Goal: Task Accomplishment & Management: Manage account settings

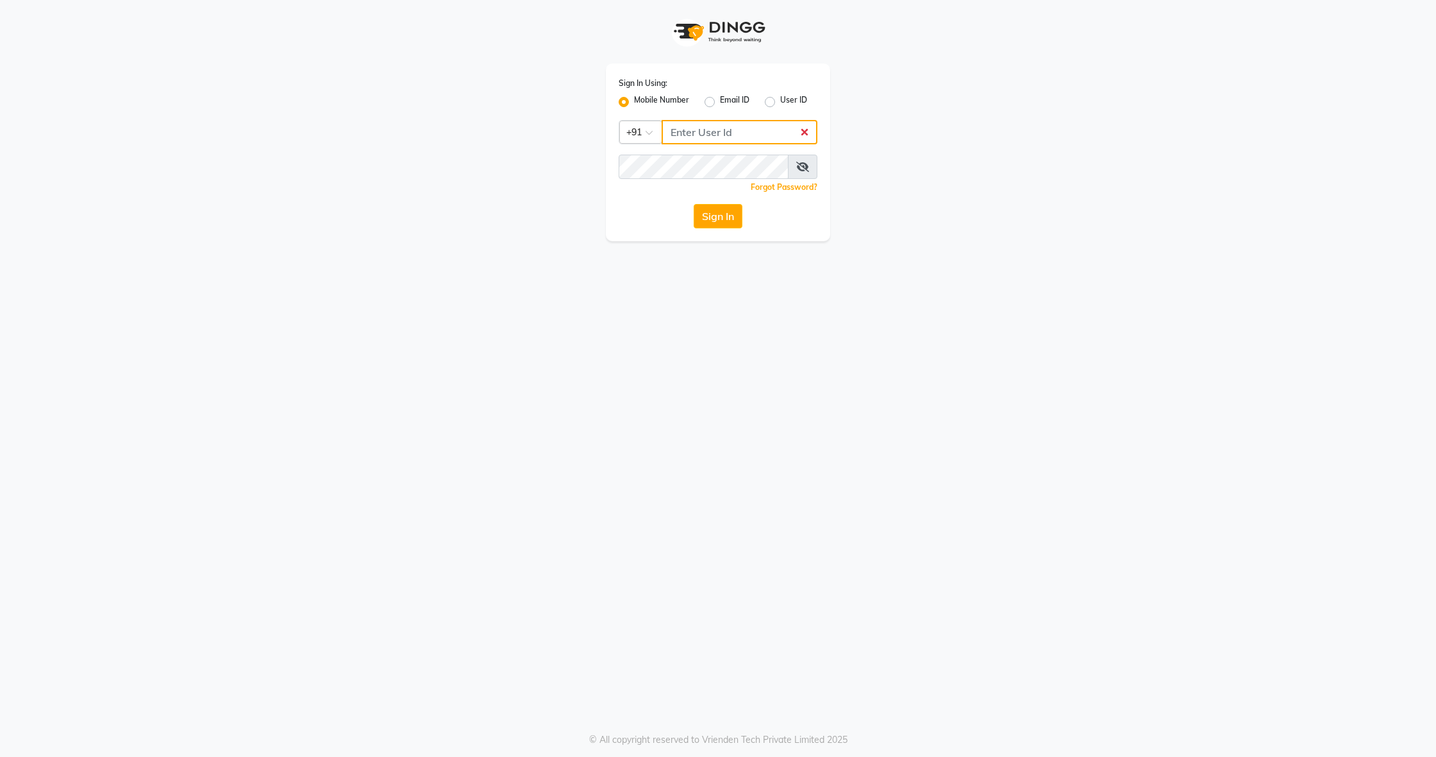
type input "8136868464"
click at [718, 215] on button "Sign In" at bounding box center [718, 216] width 49 height 24
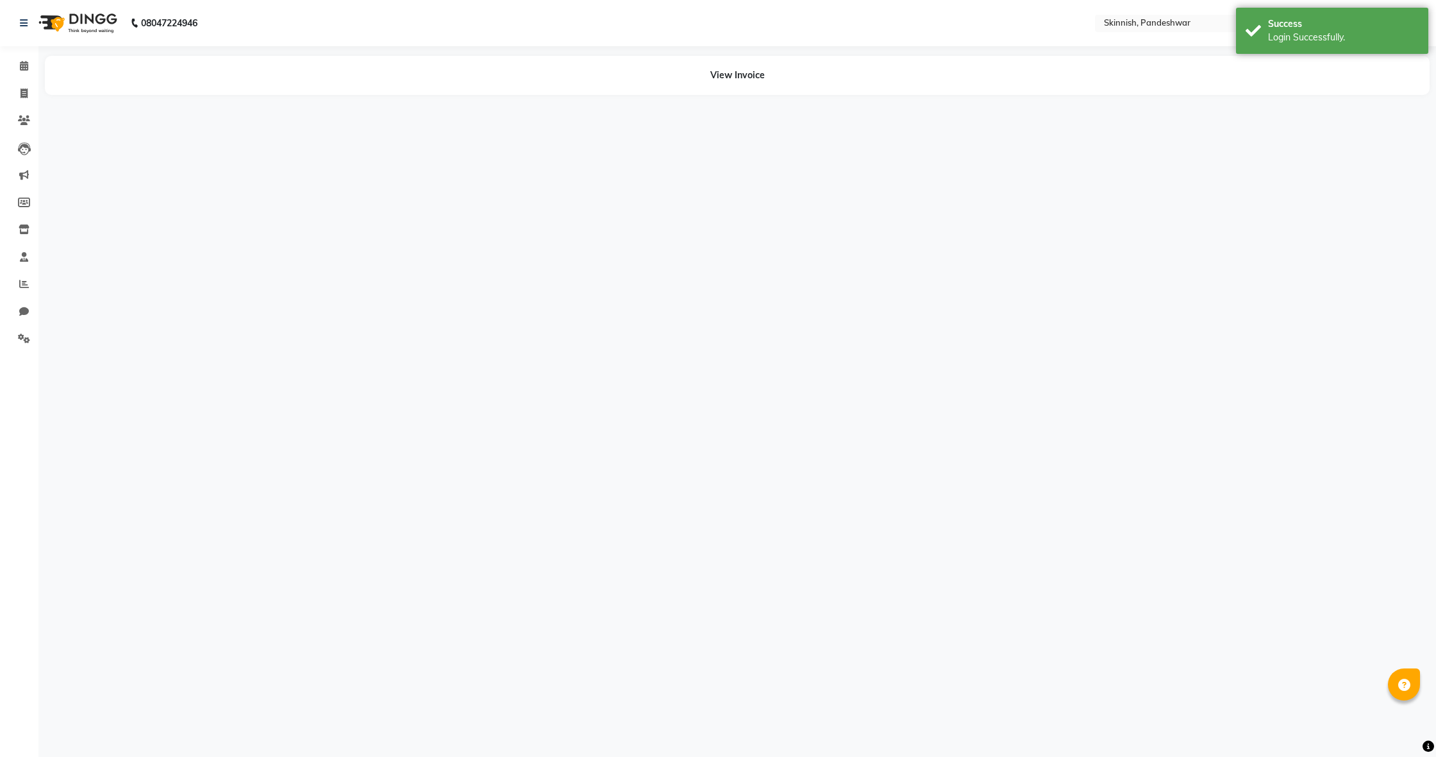
select select "en"
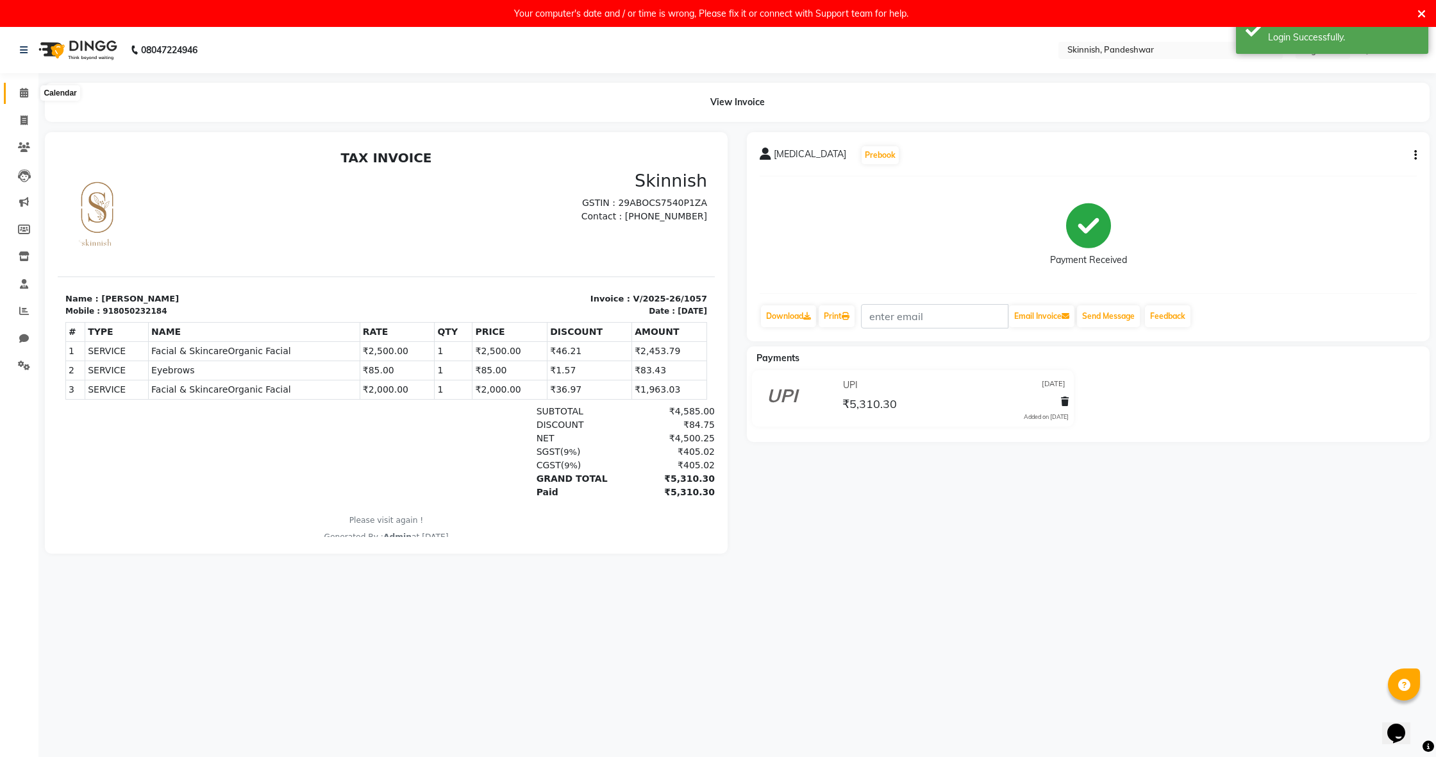
click at [23, 90] on icon at bounding box center [24, 93] width 8 height 10
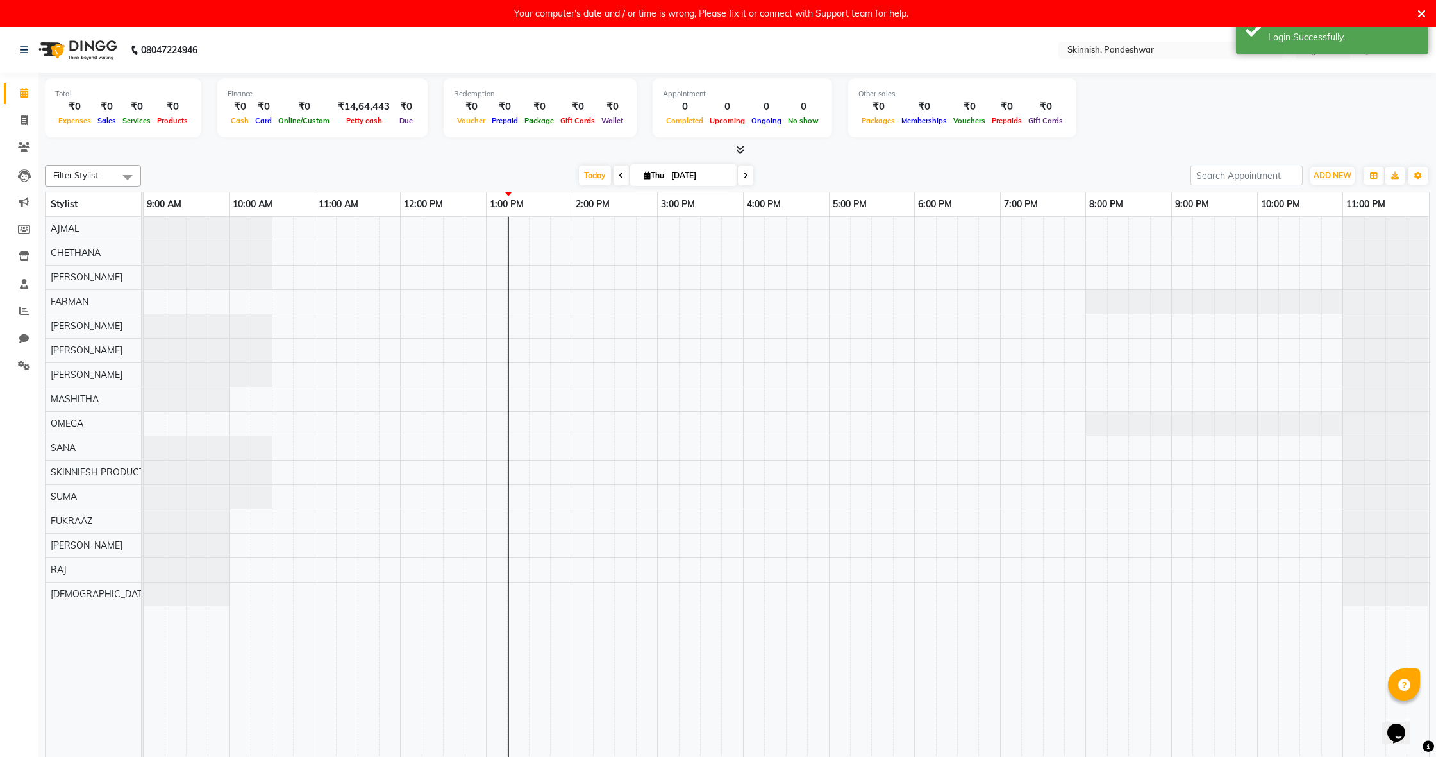
click at [286, 283] on div at bounding box center [787, 494] width 1286 height 555
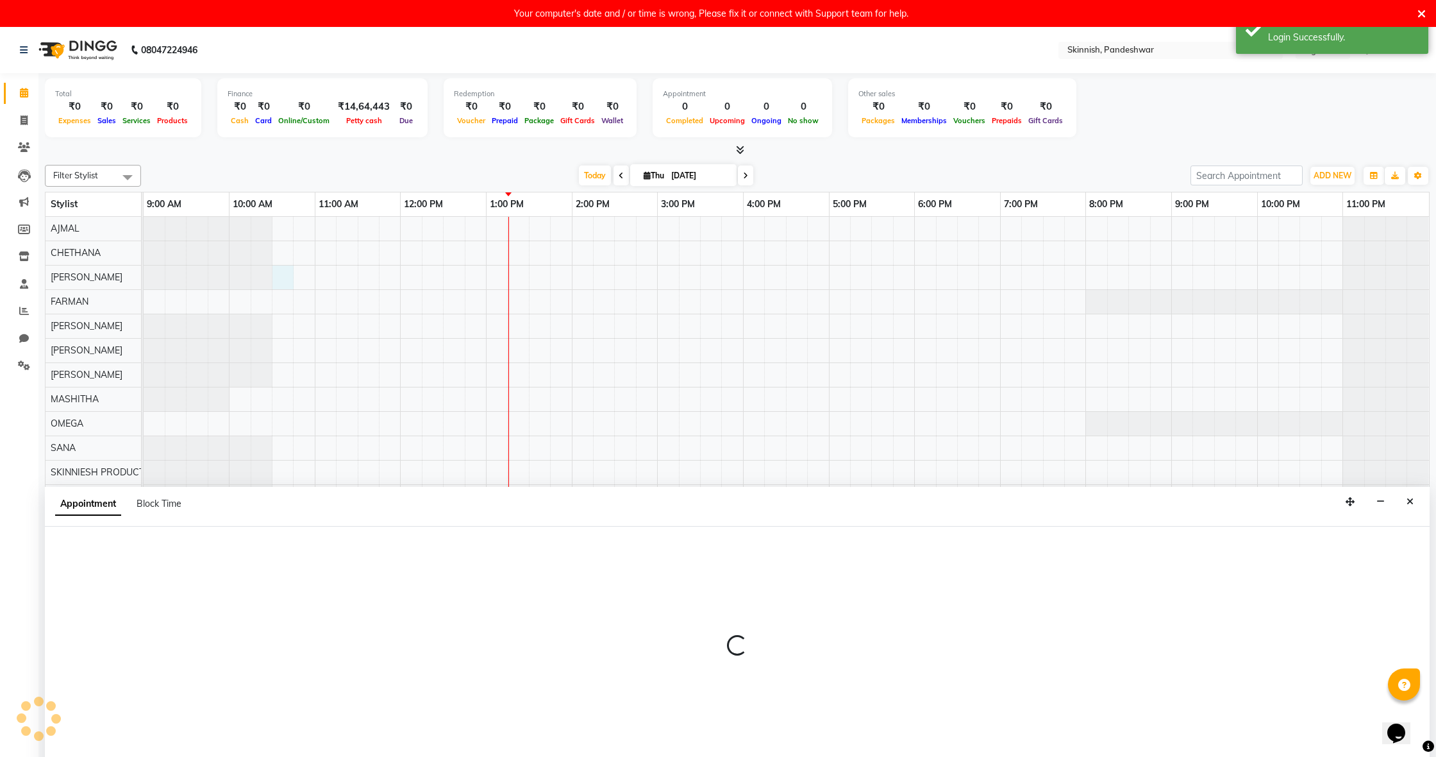
scroll to position [27, 0]
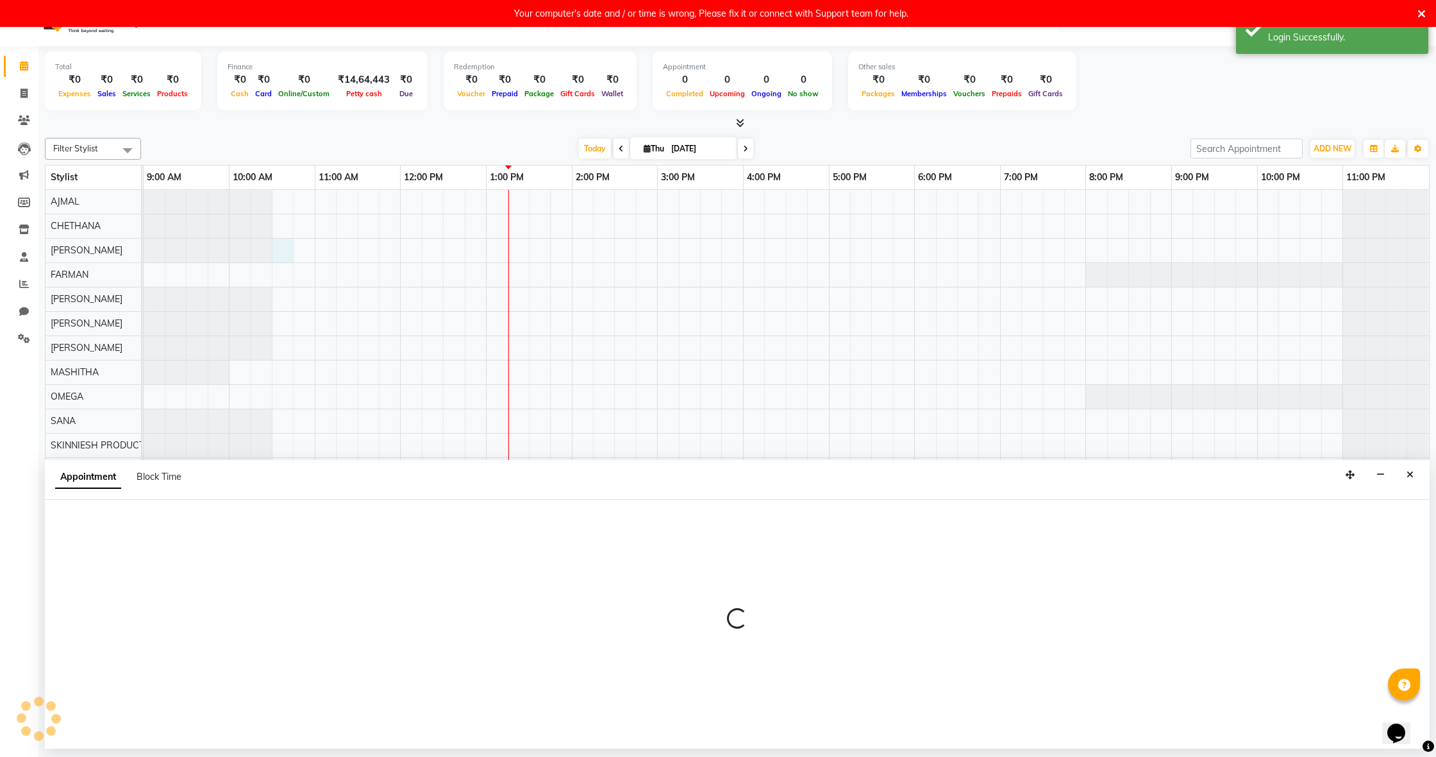
select select "70624"
select select "630"
select select "tentative"
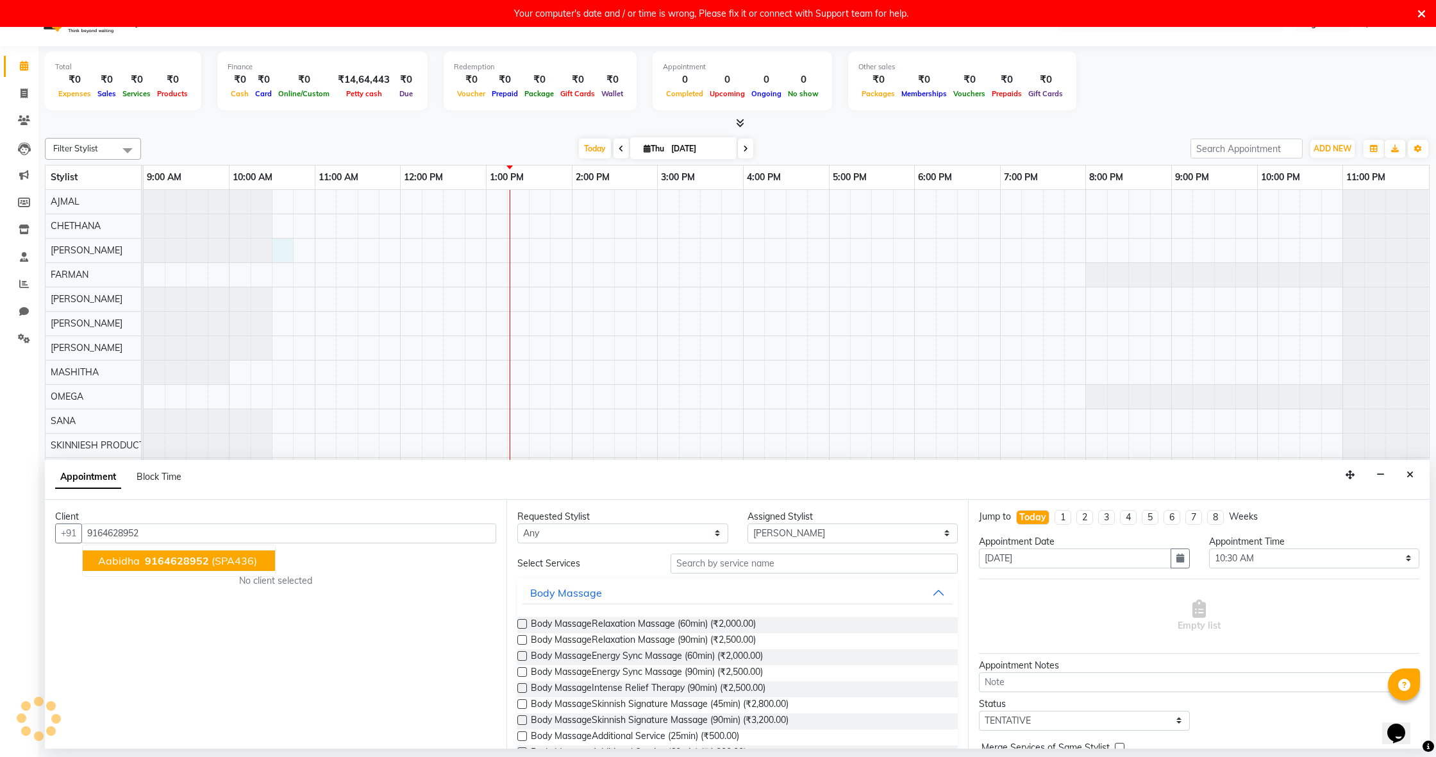
click at [181, 559] on span "9164628952" at bounding box center [177, 560] width 64 height 13
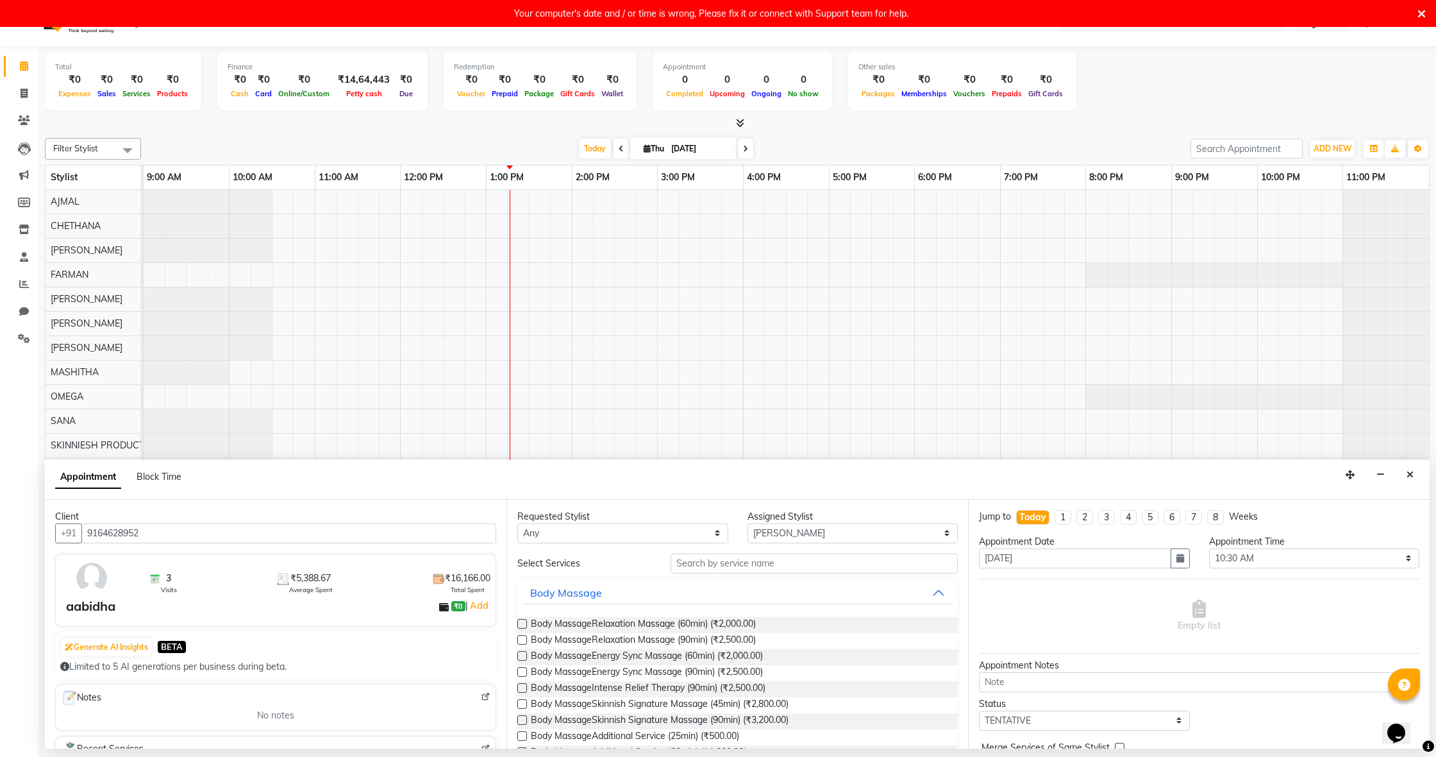
type input "9164628952"
click at [698, 569] on input "text" at bounding box center [814, 563] width 287 height 20
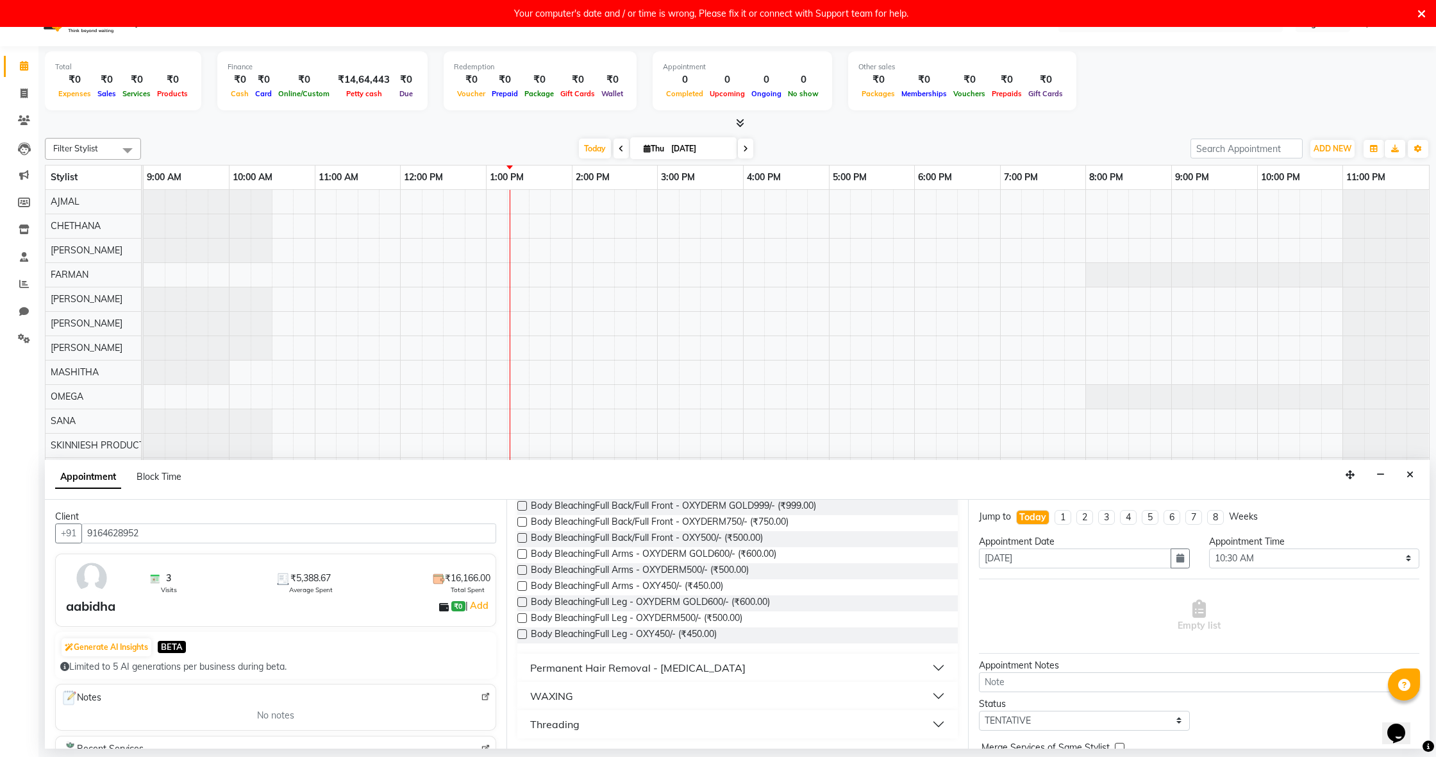
type input "chin"
drag, startPoint x: 632, startPoint y: 664, endPoint x: 625, endPoint y: 673, distance: 11.8
click at [632, 664] on div "Permanent Hair Removal - [MEDICAL_DATA]" at bounding box center [637, 667] width 215 height 15
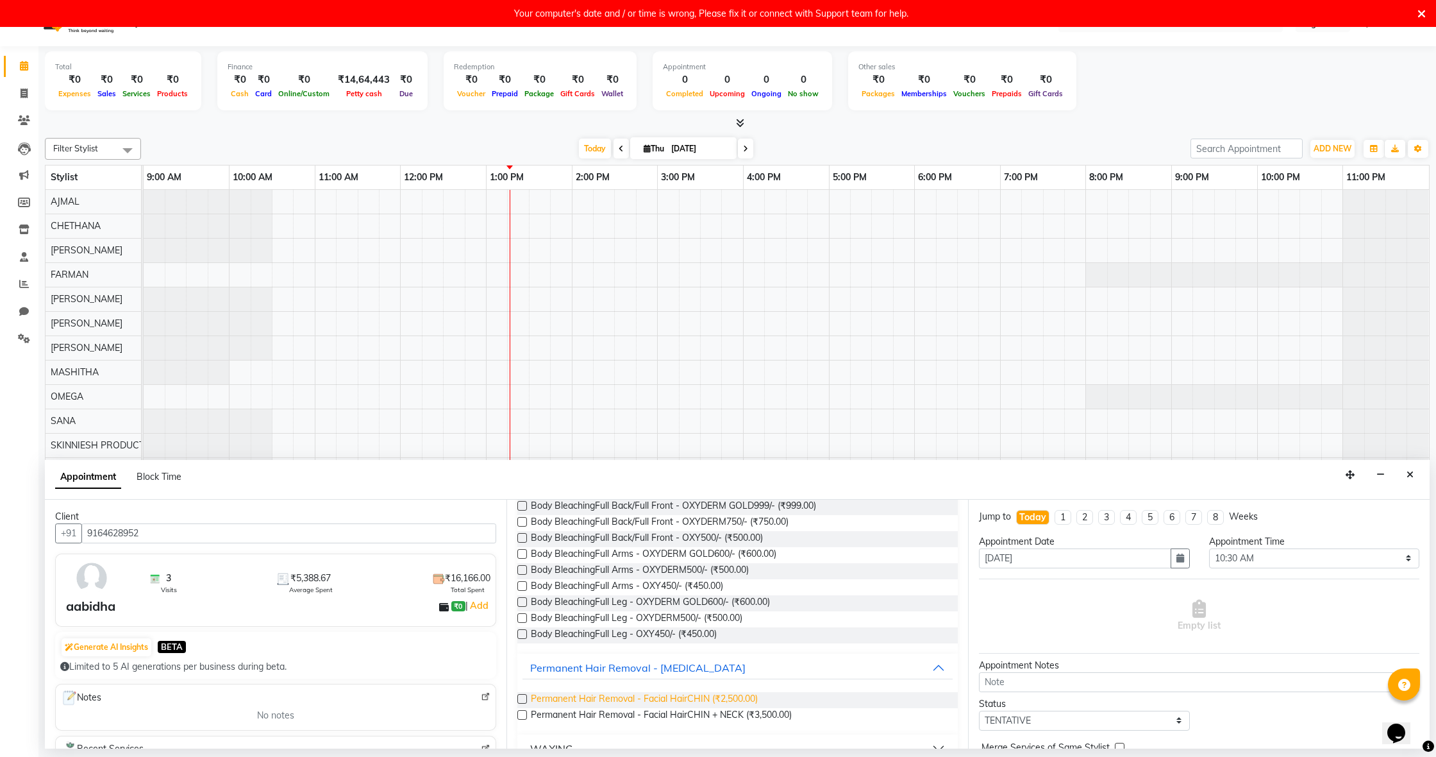
drag, startPoint x: 521, startPoint y: 697, endPoint x: 650, endPoint y: 696, distance: 128.3
click at [521, 697] on label at bounding box center [522, 699] width 10 height 10
click at [521, 697] on input "checkbox" at bounding box center [521, 700] width 8 height 8
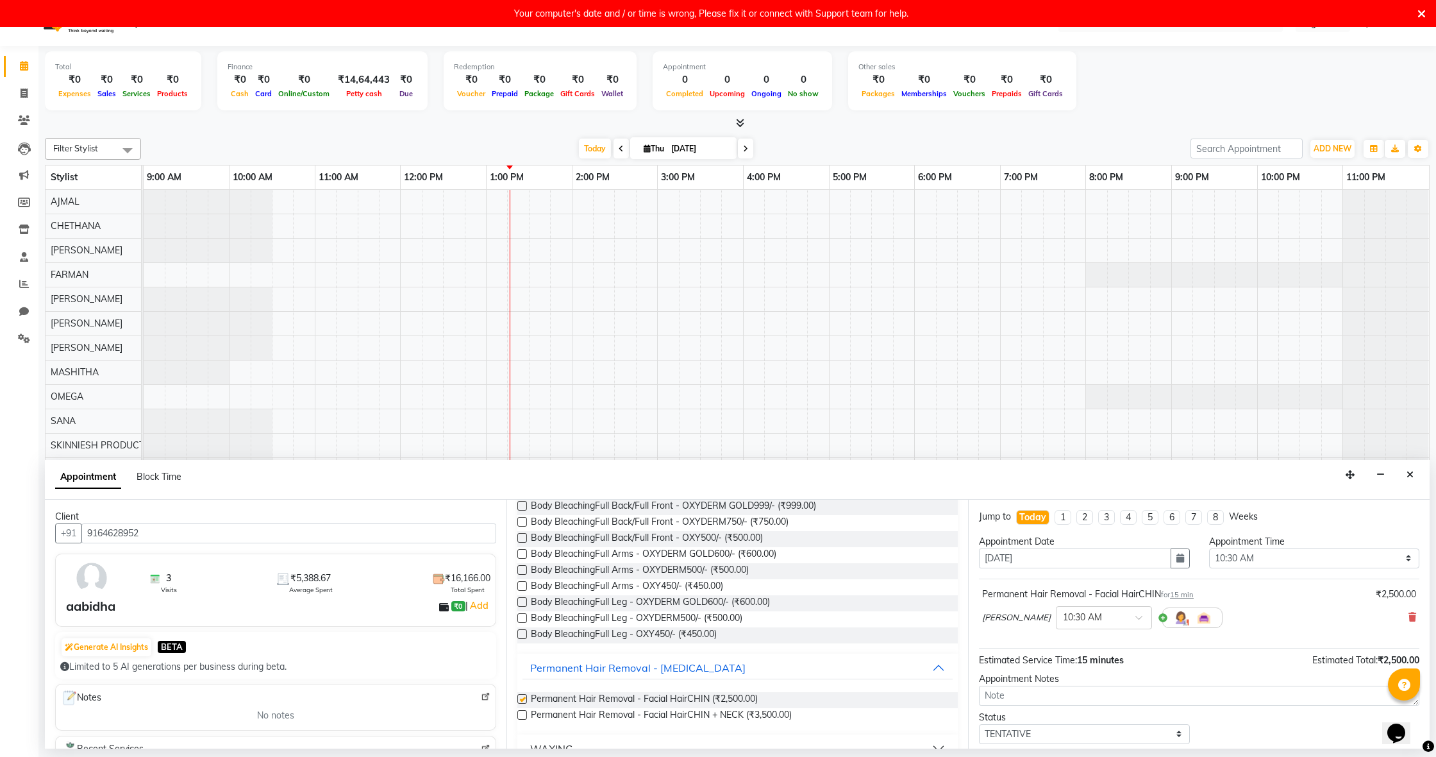
checkbox input "false"
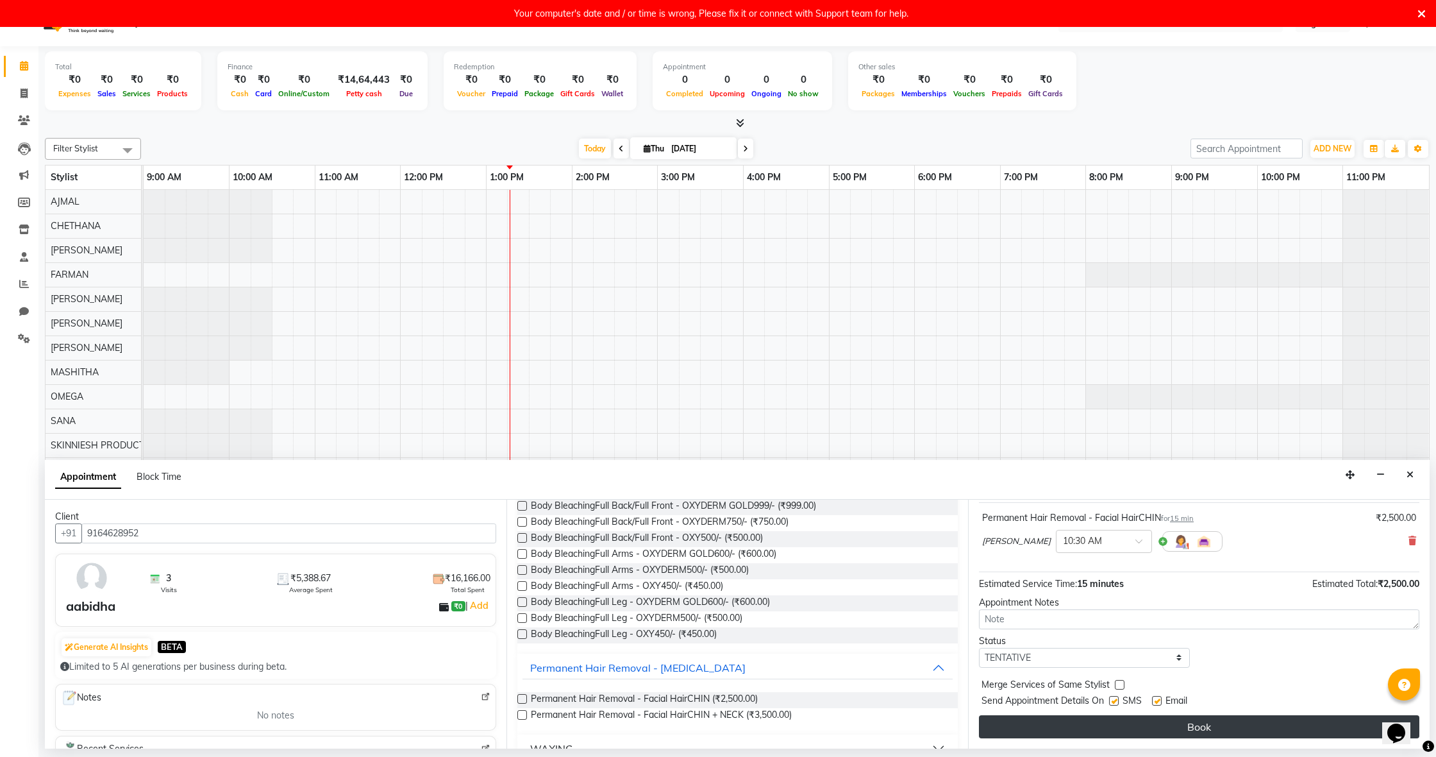
scroll to position [76, 0]
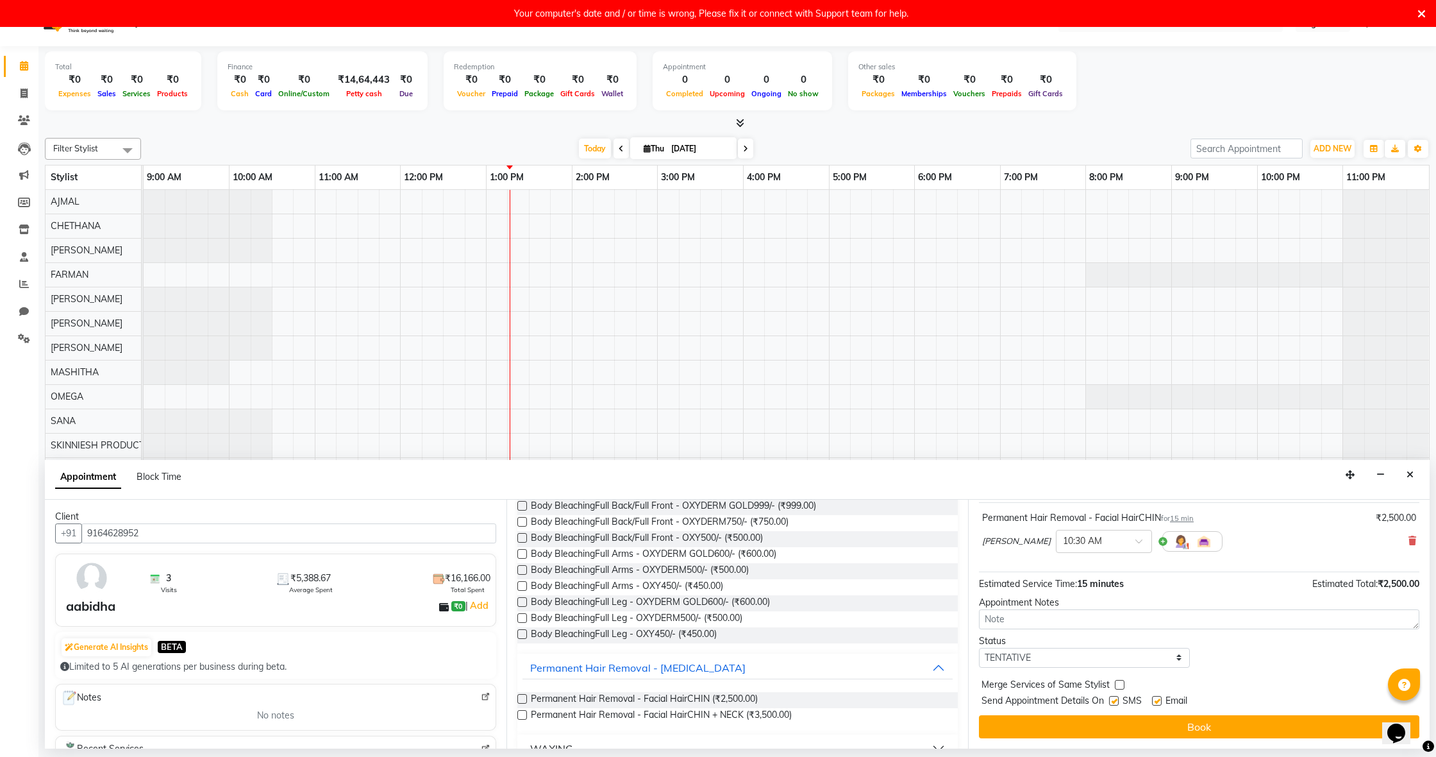
click at [1042, 724] on button "Book" at bounding box center [1199, 726] width 441 height 23
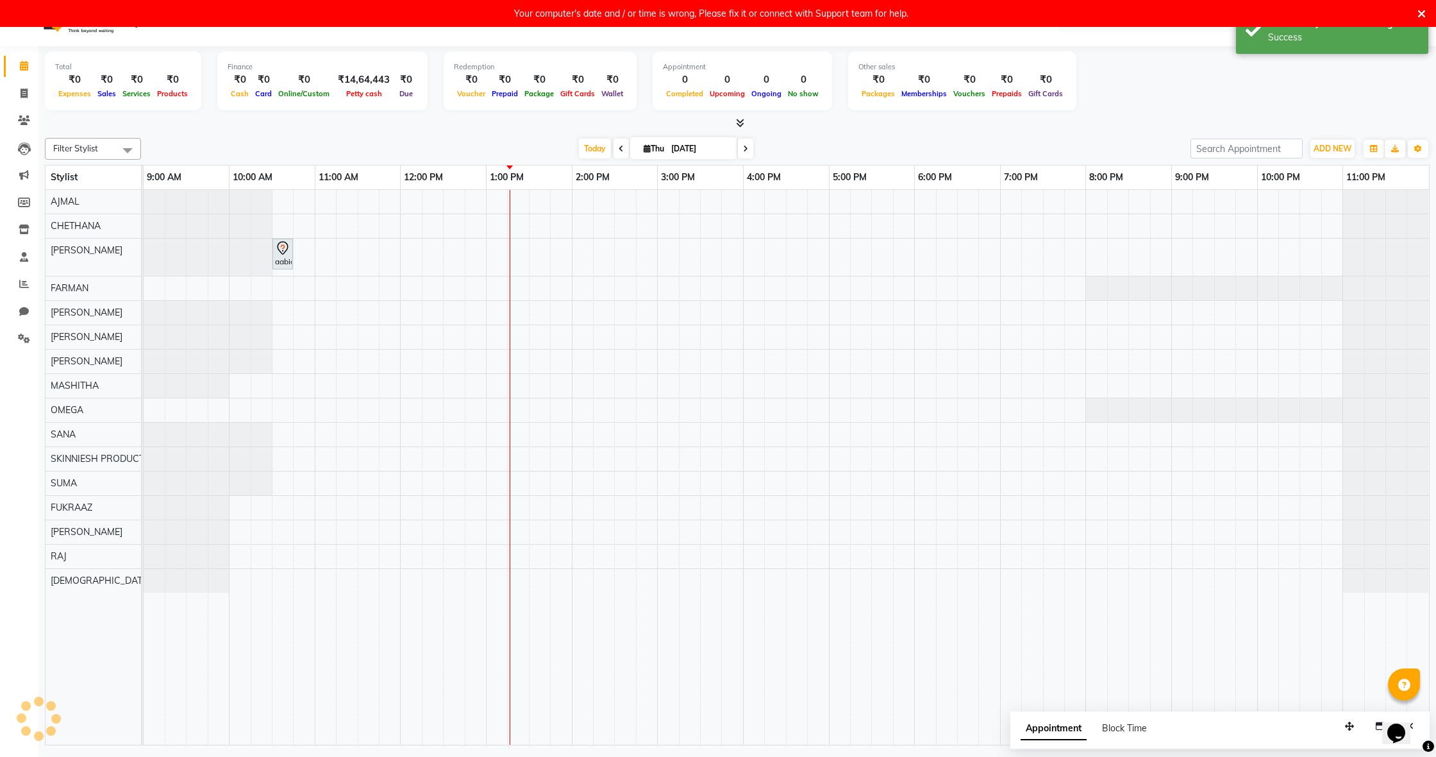
scroll to position [0, 0]
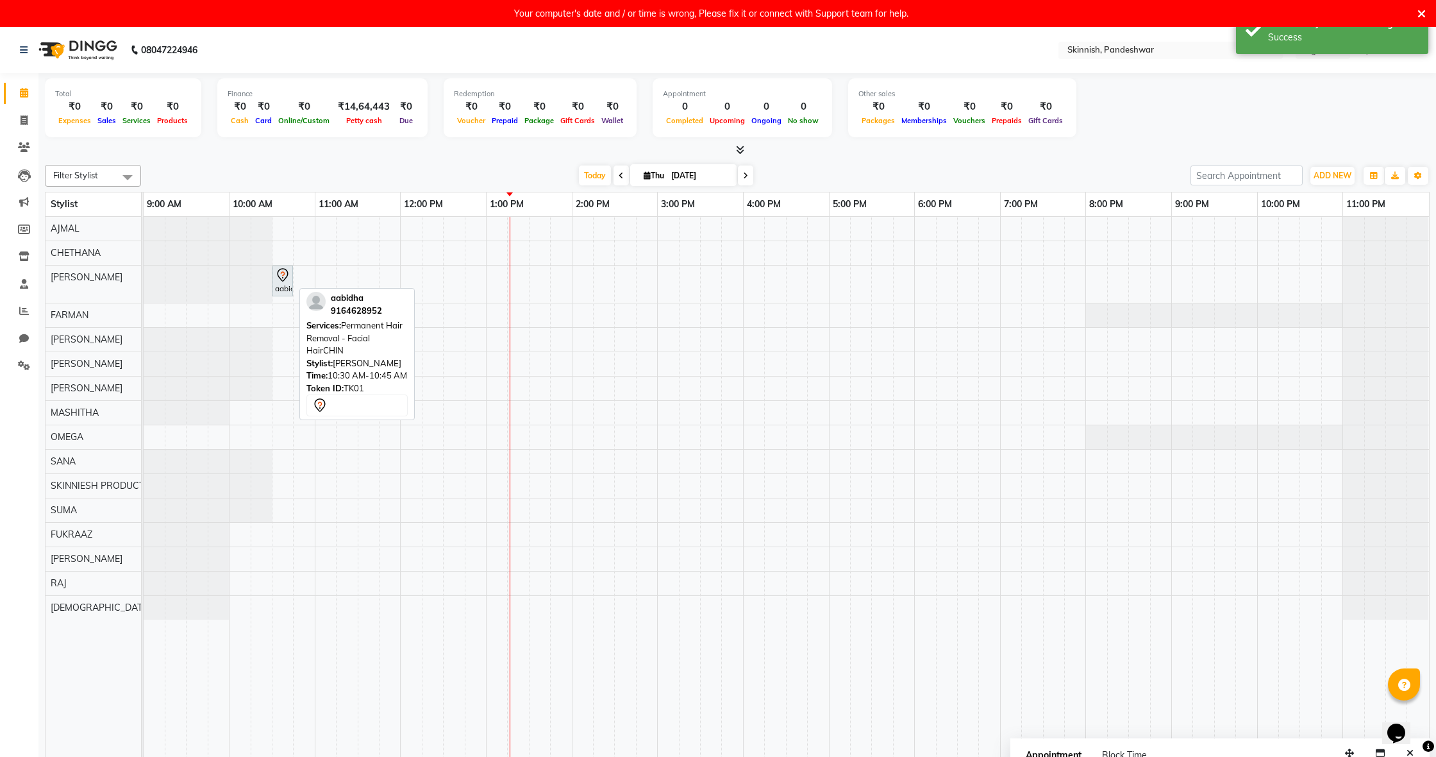
click at [280, 287] on div "aabidha, TK01, 10:30 AM-10:45 AM, Permanent Hair Removal - Facial HairCHIN" at bounding box center [283, 280] width 18 height 27
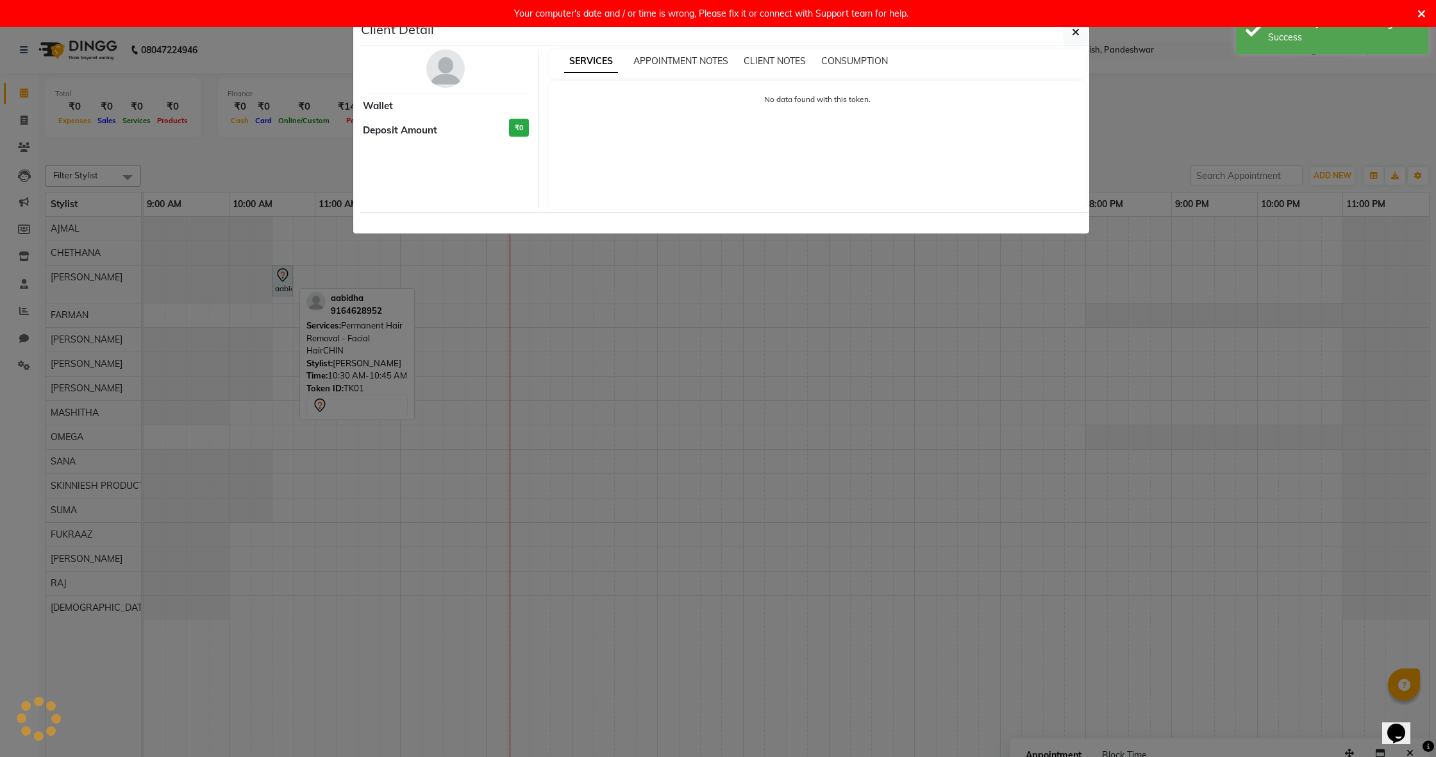
select select "7"
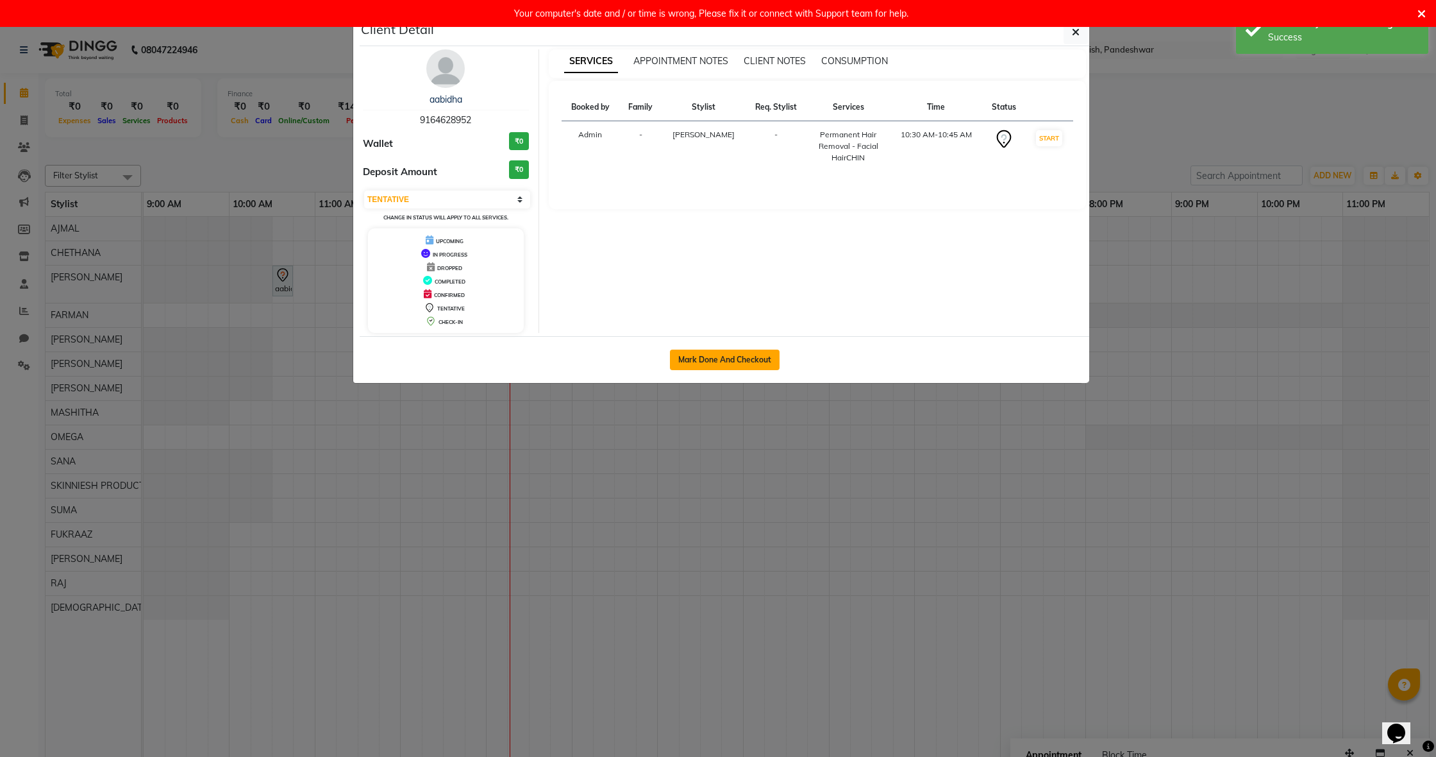
click at [717, 366] on button "Mark Done And Checkout" at bounding box center [725, 359] width 110 height 21
select select "7886"
select select "service"
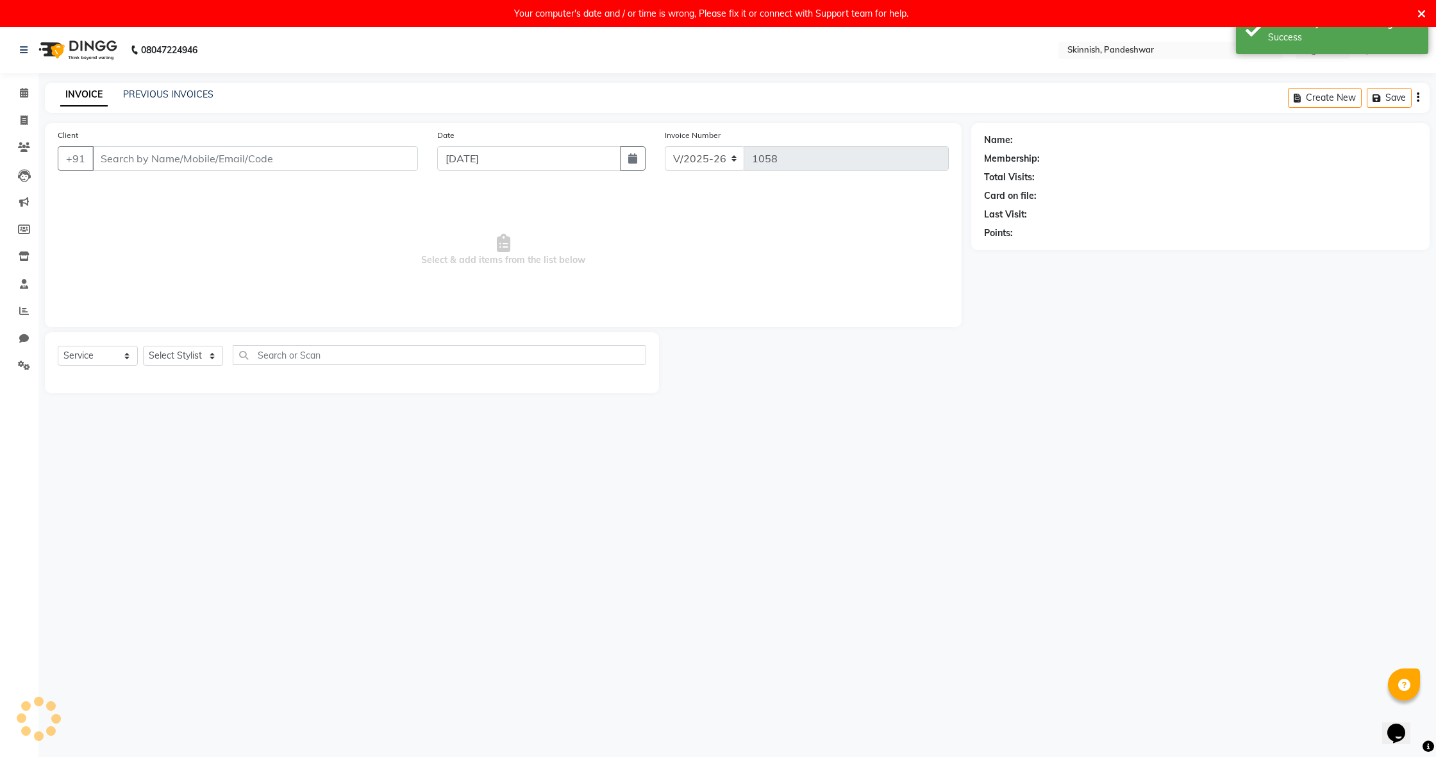
select select "3"
type input "9164628952"
select select "70624"
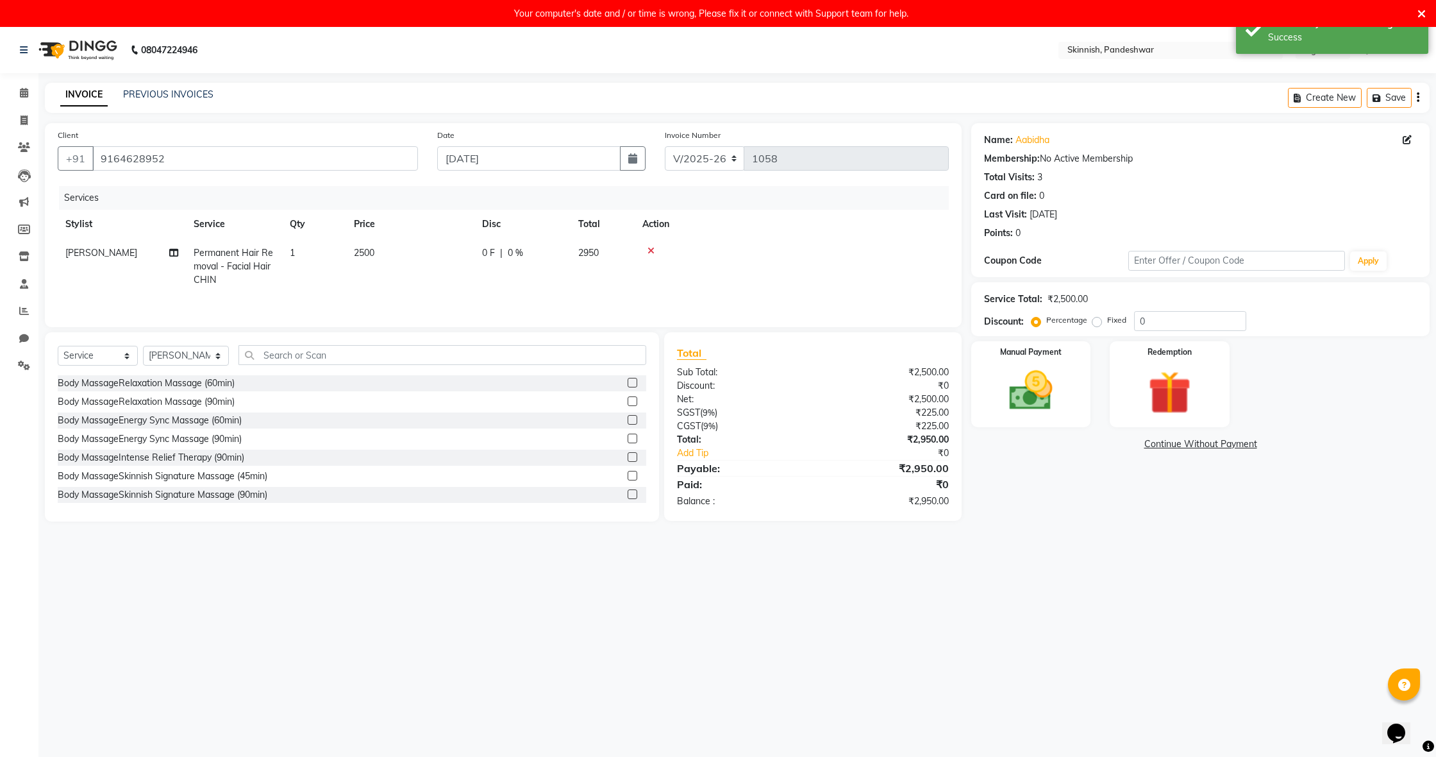
scroll to position [0, 1]
click at [1107, 321] on label "Fixed" at bounding box center [1116, 320] width 19 height 12
click at [1095, 321] on input "Fixed" at bounding box center [1099, 320] width 9 height 9
radio input "true"
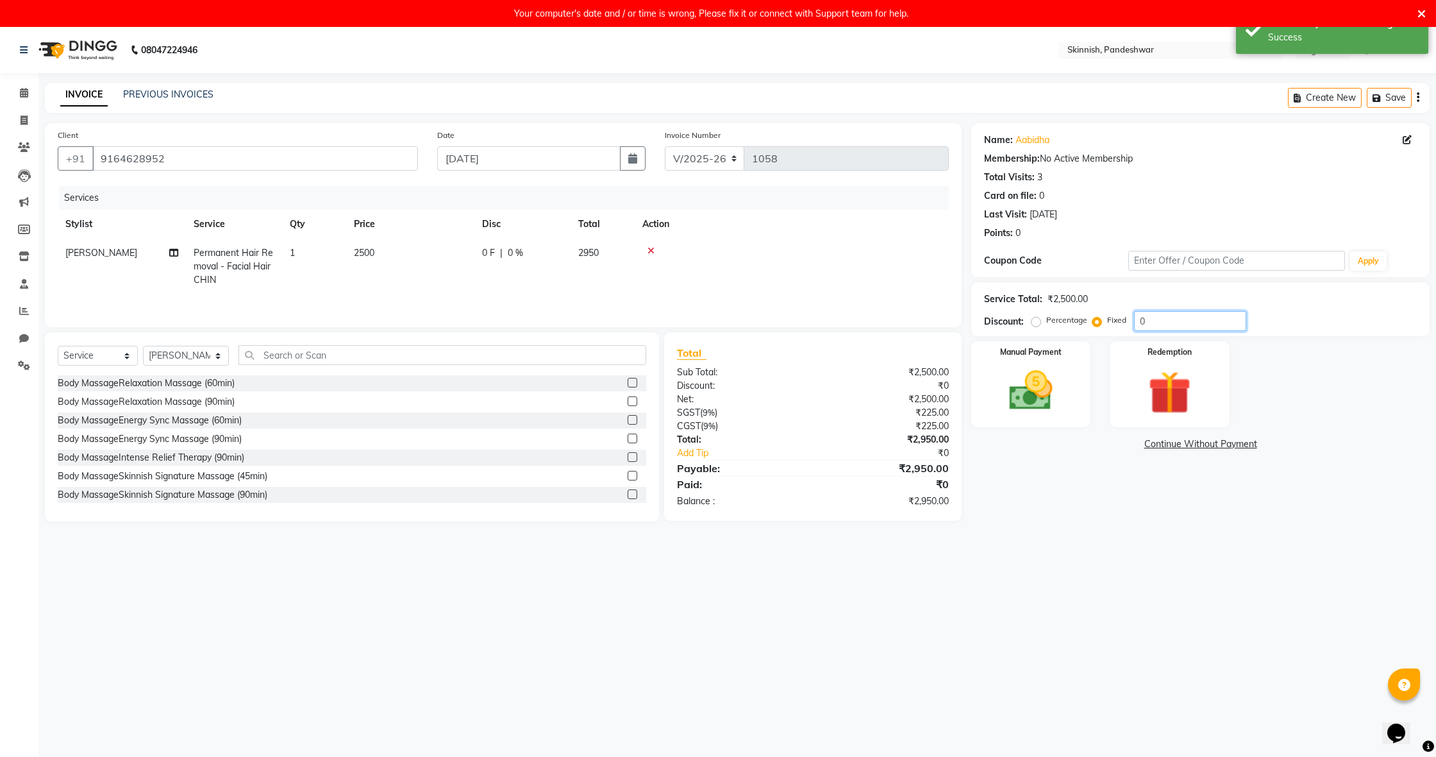
drag, startPoint x: 1137, startPoint y: 319, endPoint x: 1258, endPoint y: 325, distance: 121.4
click at [1137, 319] on input "0" at bounding box center [1190, 321] width 112 height 20
type input "450"
click at [1061, 407] on img at bounding box center [1031, 391] width 73 height 52
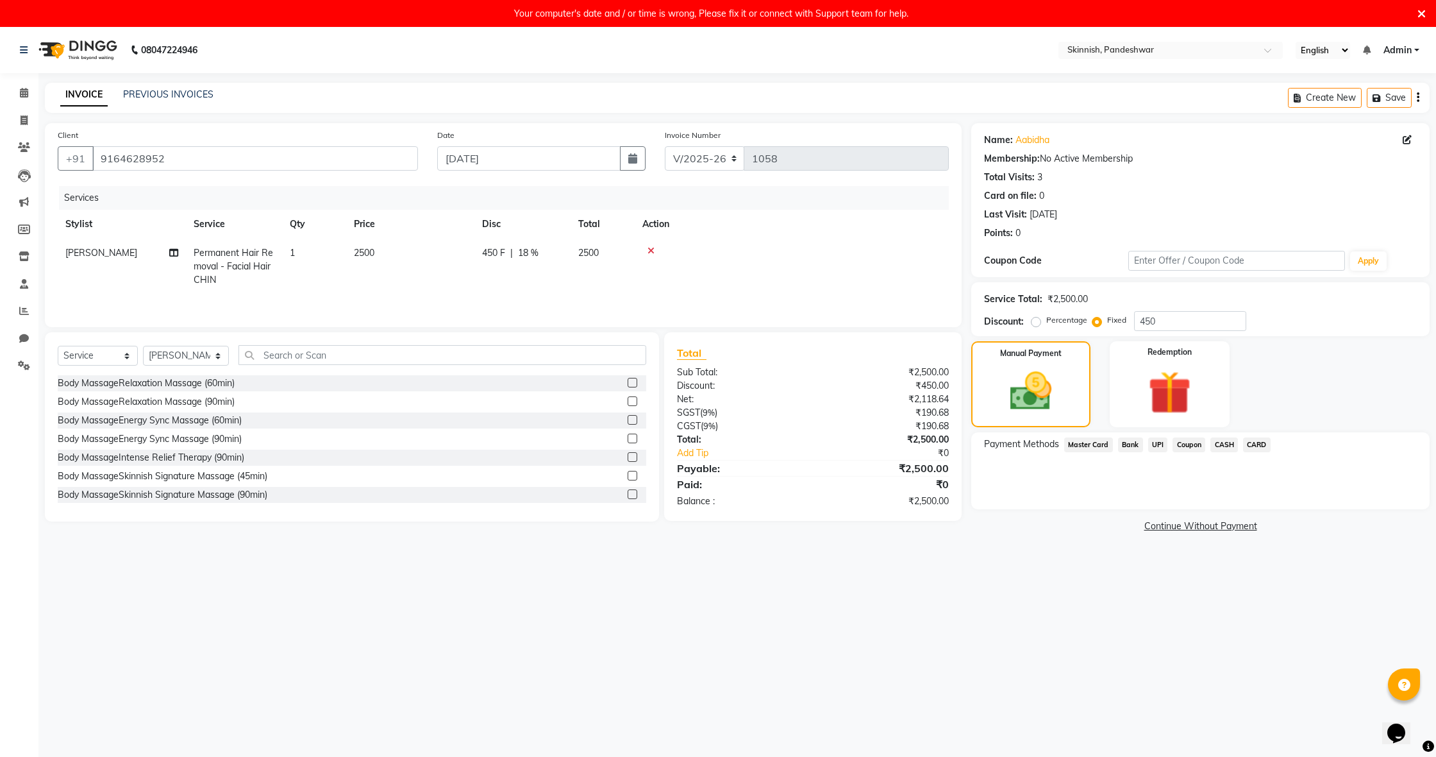
click at [1223, 442] on span "CASH" at bounding box center [1225, 444] width 28 height 15
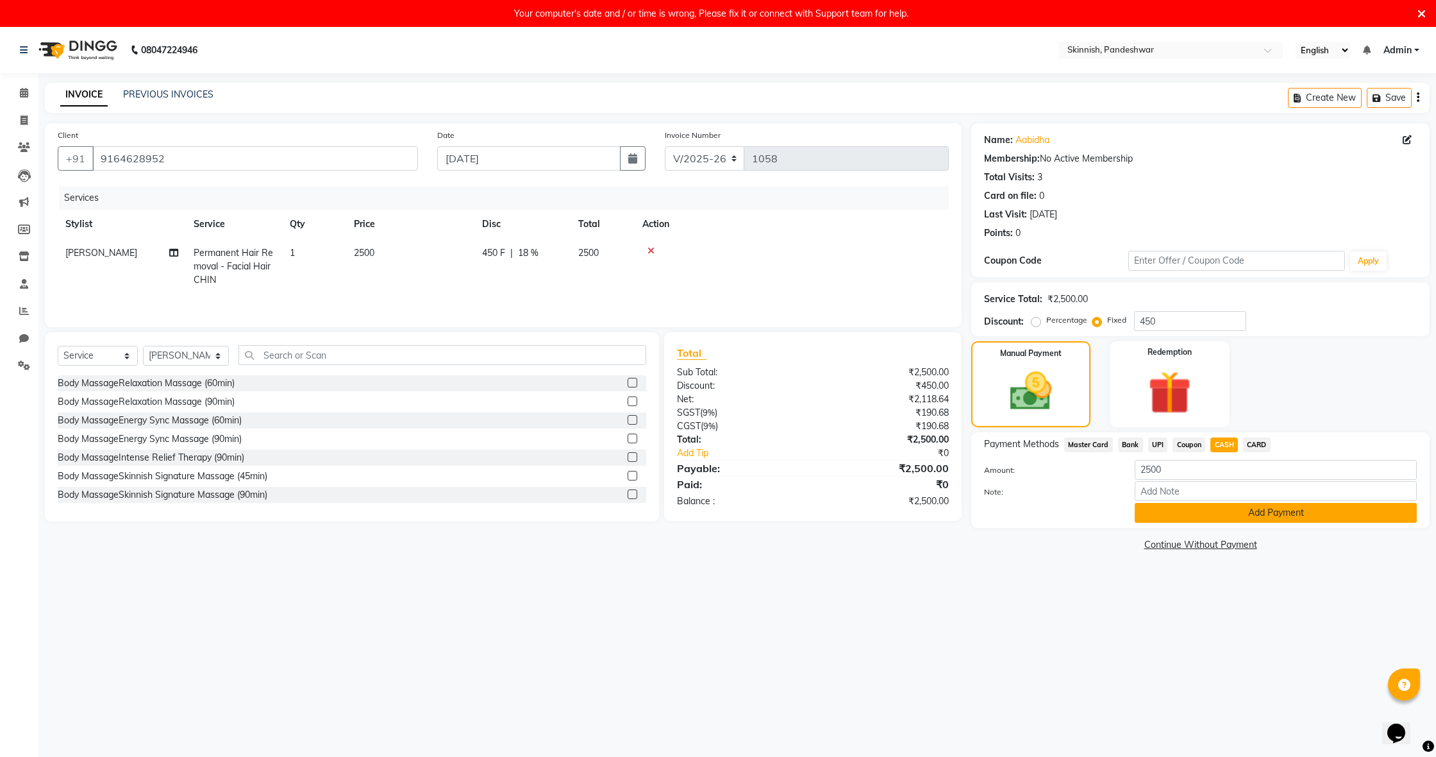
click at [1252, 514] on button "Add Payment" at bounding box center [1276, 513] width 282 height 20
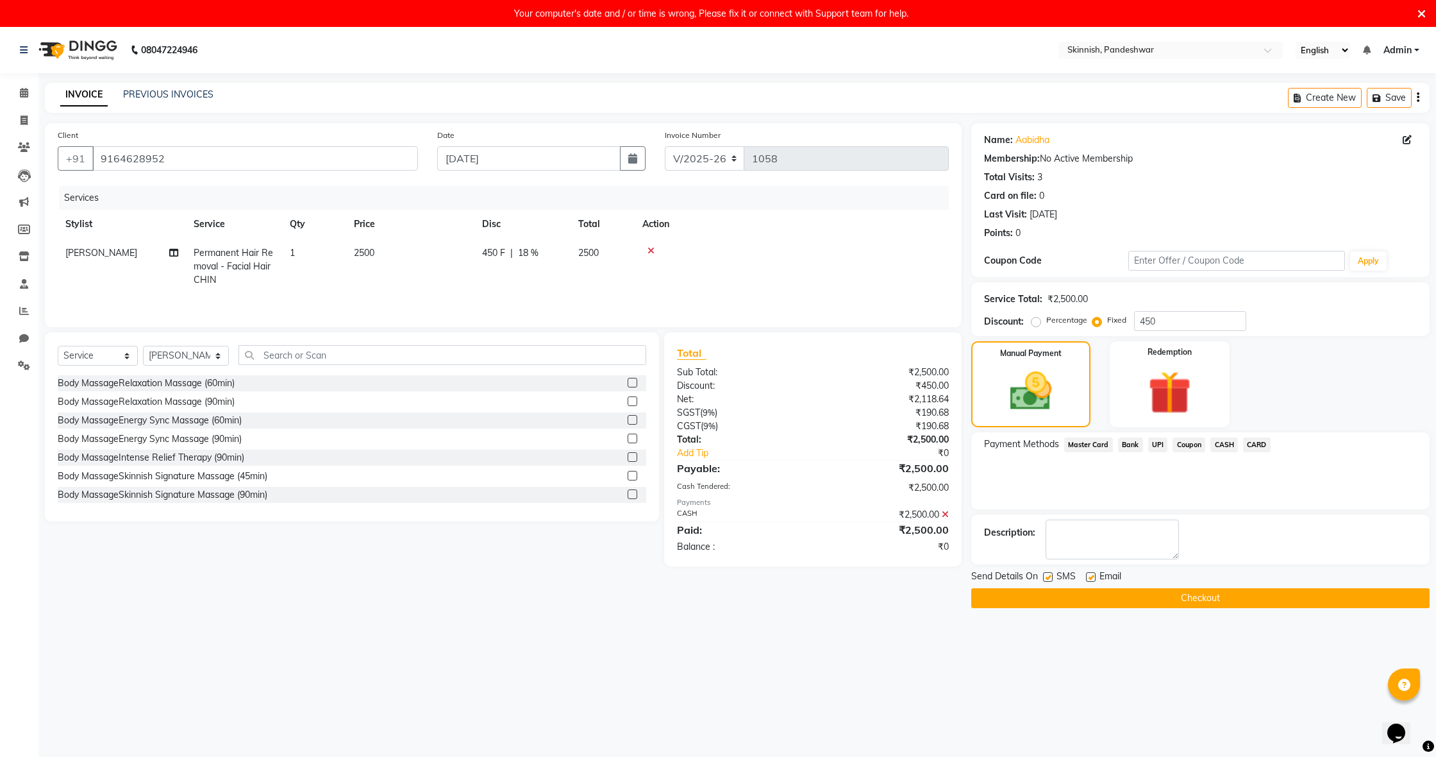
click at [1309, 598] on button "Checkout" at bounding box center [1201, 598] width 459 height 20
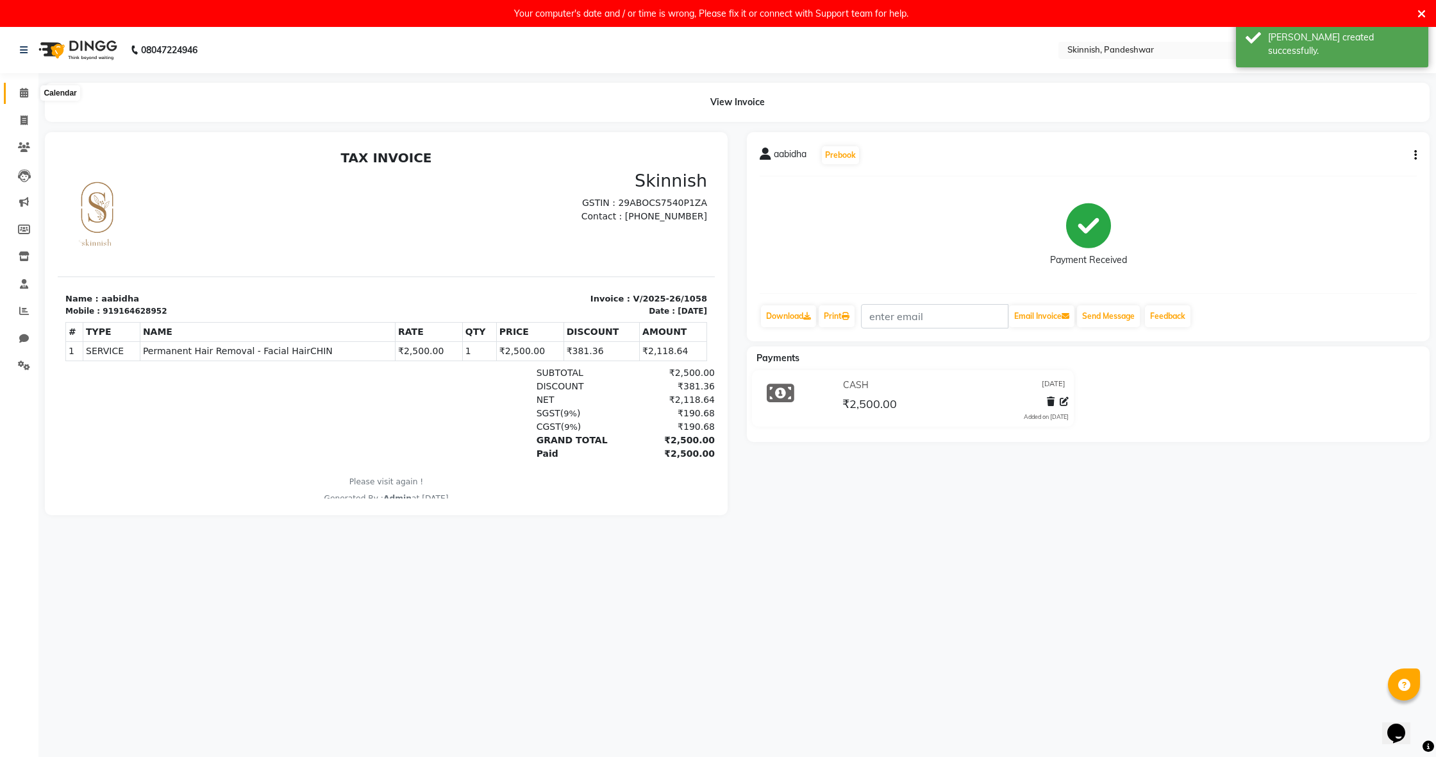
click at [20, 93] on icon at bounding box center [24, 93] width 8 height 10
